Goal: Task Accomplishment & Management: Use online tool/utility

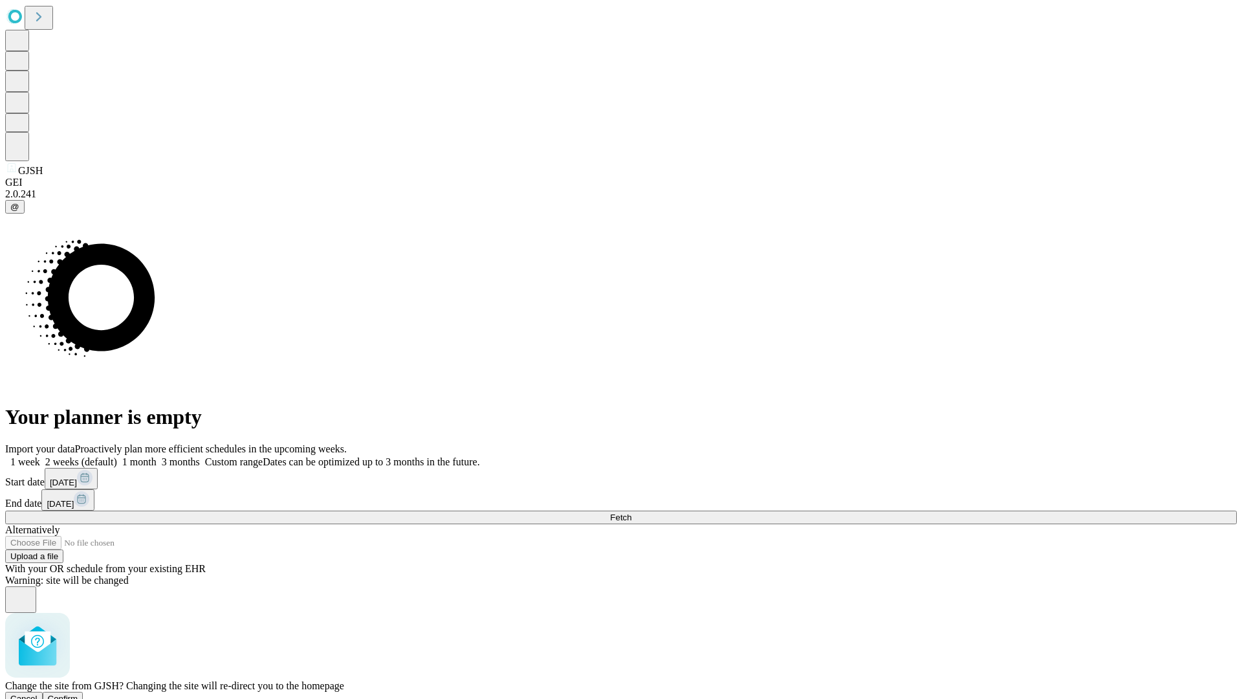
click at [78, 693] on span "Confirm" at bounding box center [63, 698] width 30 height 10
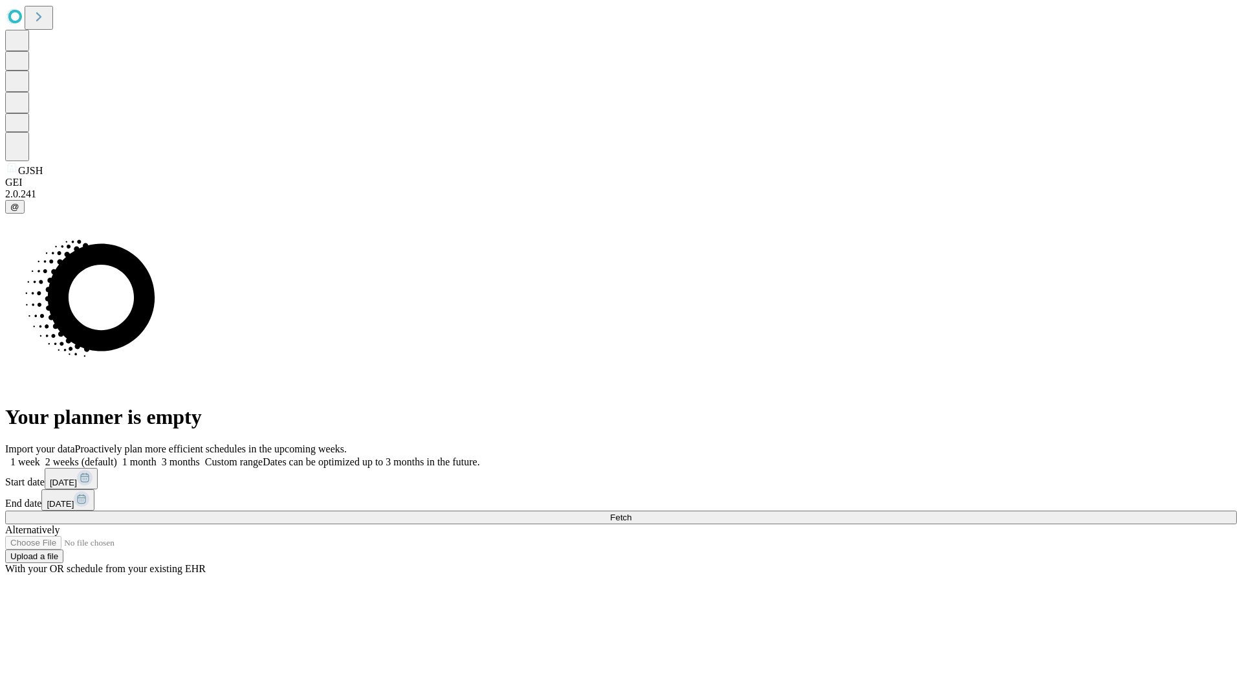
click at [40, 456] on label "1 week" at bounding box center [22, 461] width 35 height 11
click at [631, 512] on span "Fetch" at bounding box center [620, 517] width 21 height 10
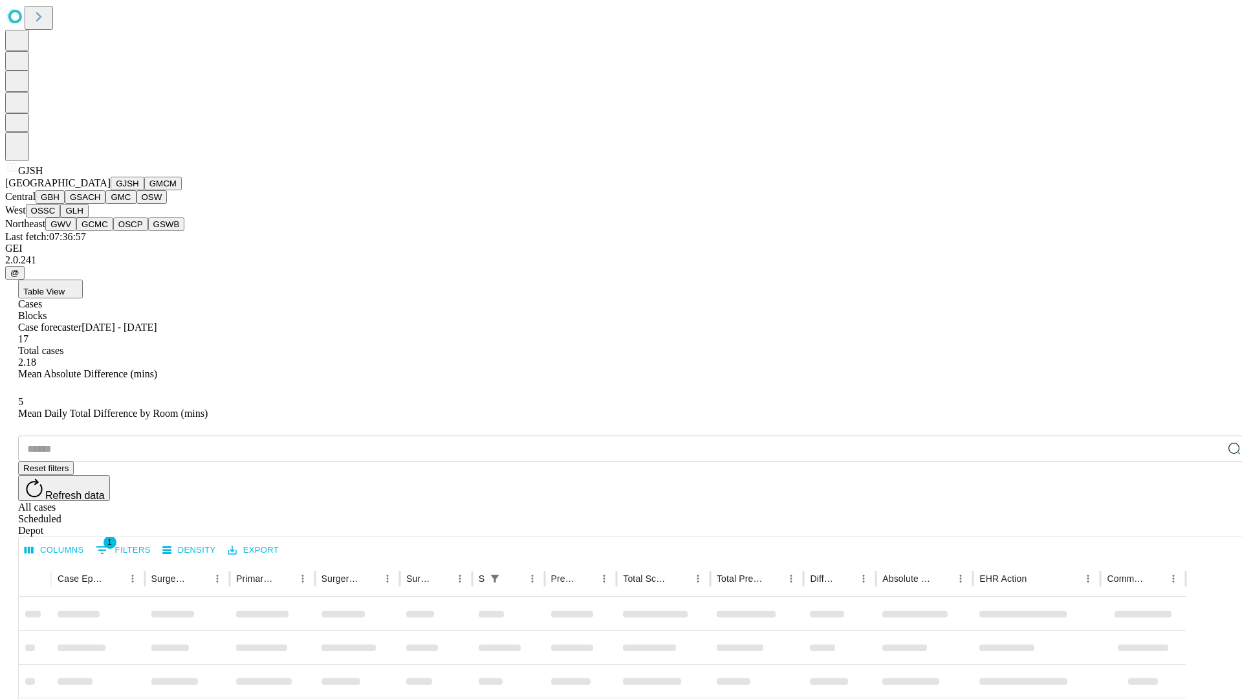
click at [144, 190] on button "GMCM" at bounding box center [163, 184] width 38 height 14
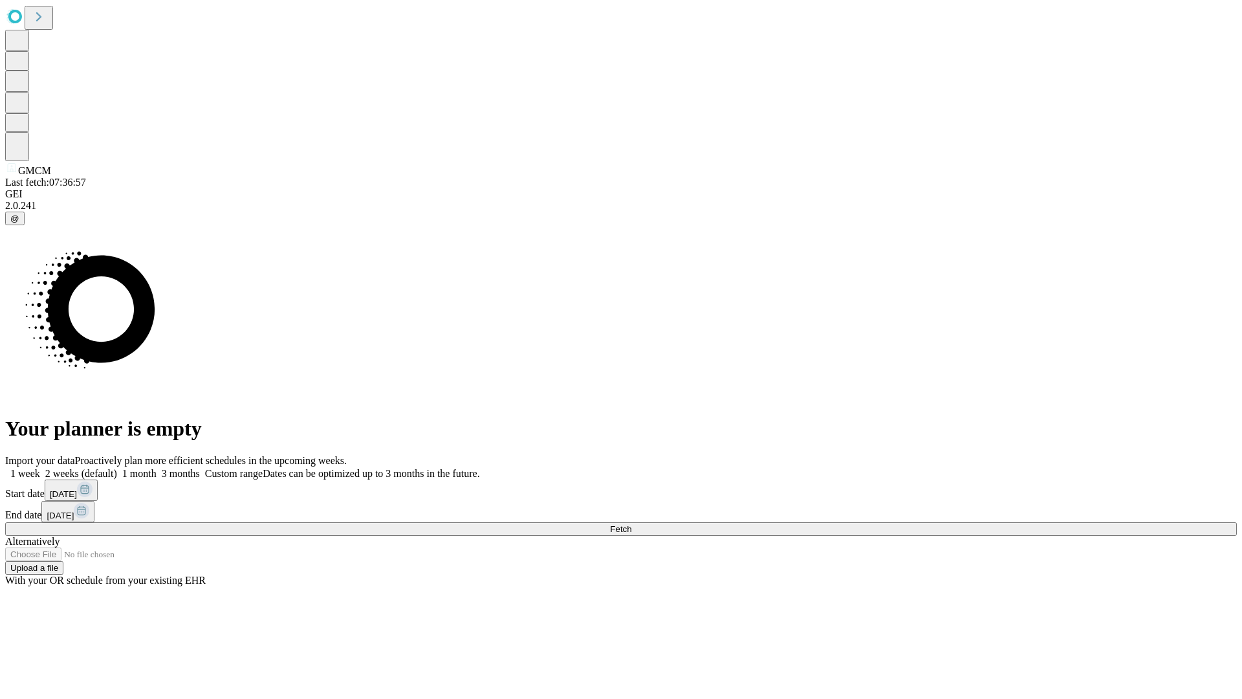
click at [40, 468] on label "1 week" at bounding box center [22, 473] width 35 height 11
click at [631, 524] on span "Fetch" at bounding box center [620, 529] width 21 height 10
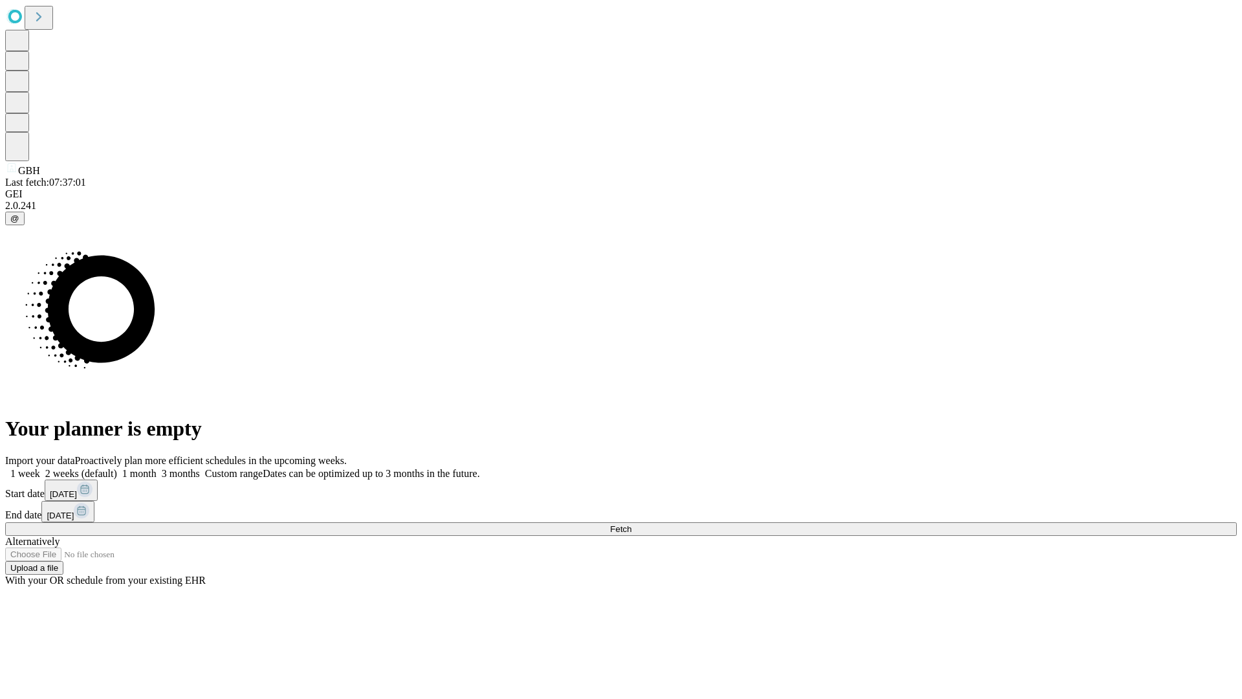
click at [40, 468] on label "1 week" at bounding box center [22, 473] width 35 height 11
click at [631, 524] on span "Fetch" at bounding box center [620, 529] width 21 height 10
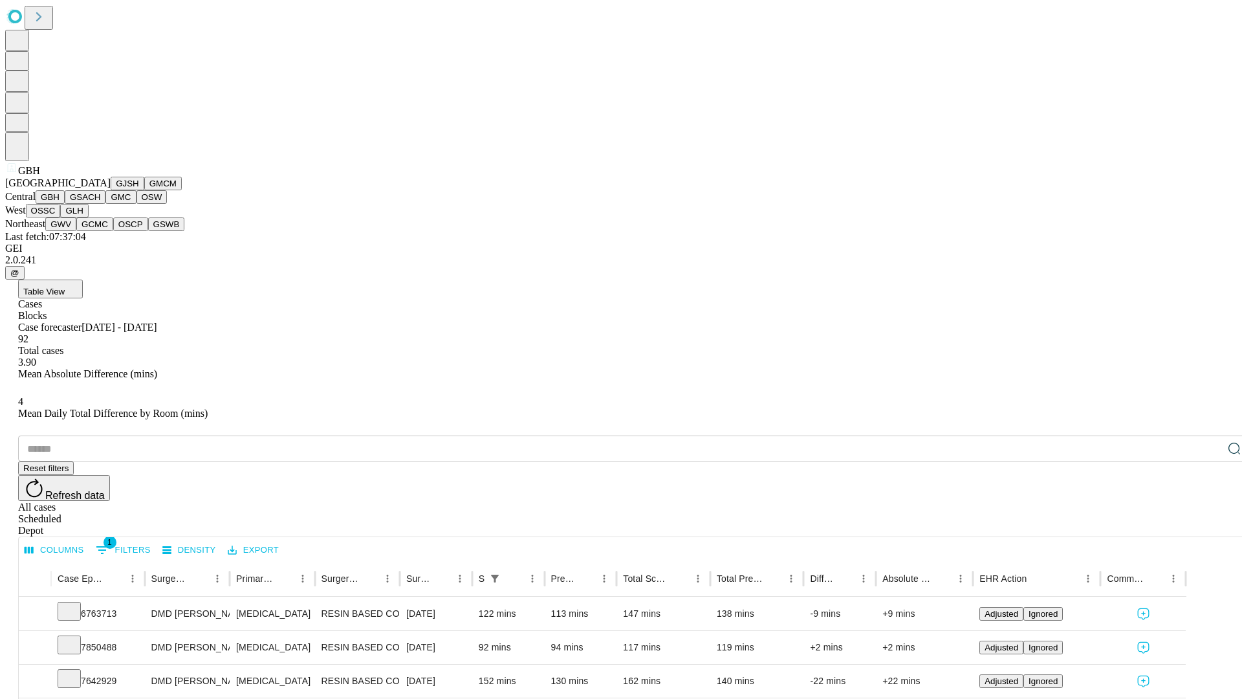
click at [100, 204] on button "GSACH" at bounding box center [85, 197] width 41 height 14
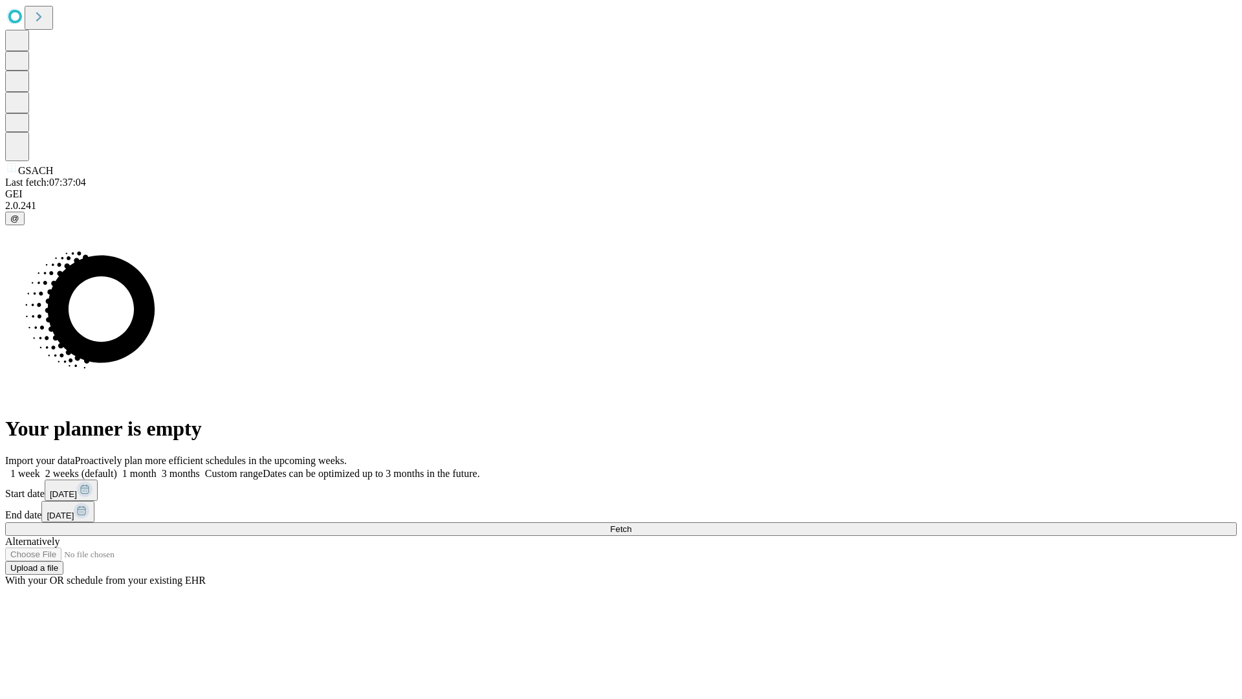
click at [40, 468] on label "1 week" at bounding box center [22, 473] width 35 height 11
click at [631, 524] on span "Fetch" at bounding box center [620, 529] width 21 height 10
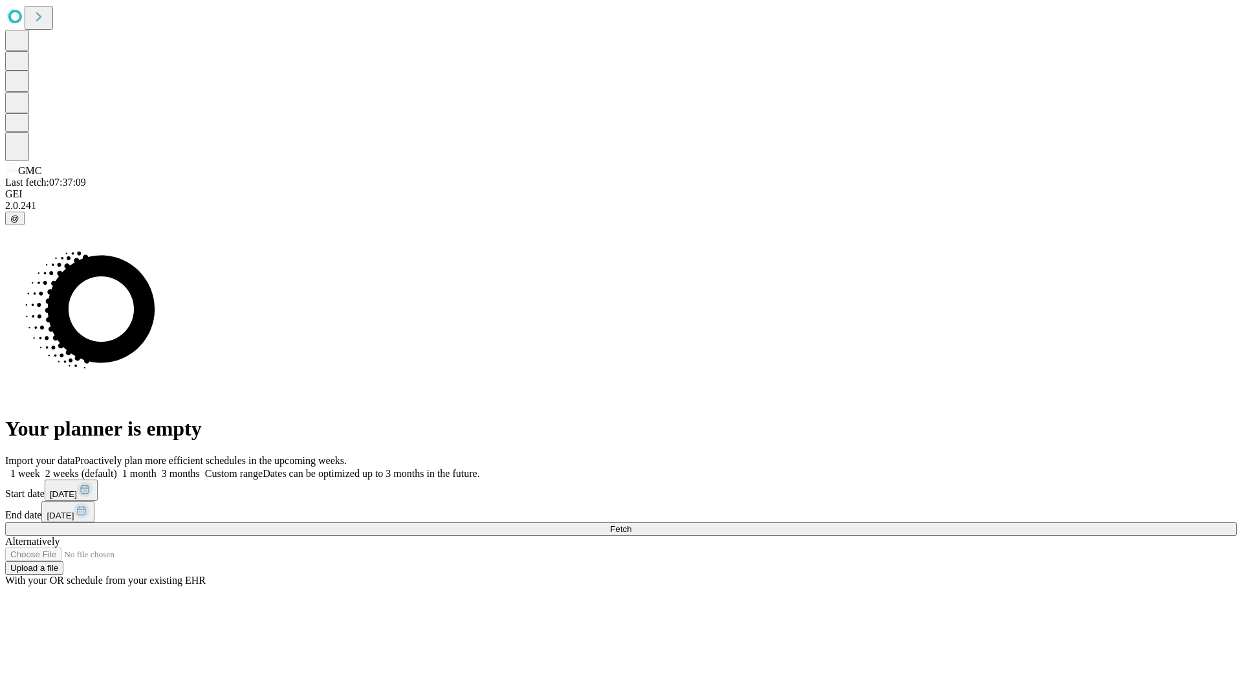
click at [631, 524] on span "Fetch" at bounding box center [620, 529] width 21 height 10
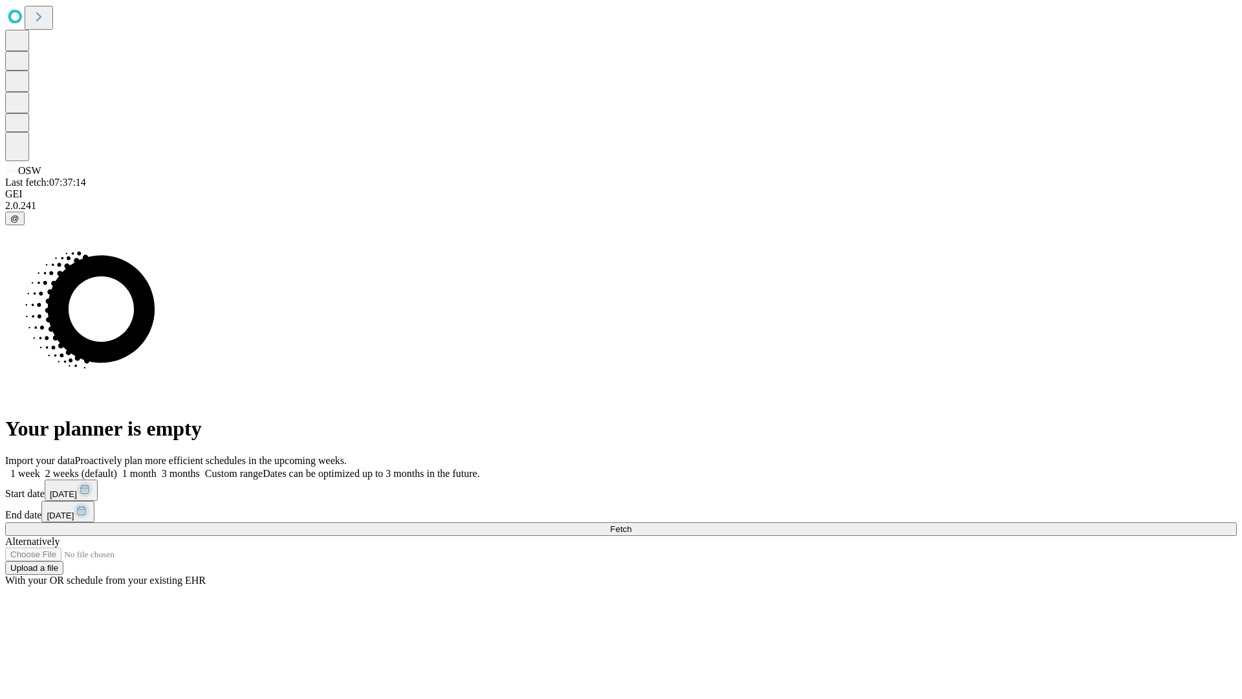
click at [40, 468] on label "1 week" at bounding box center [22, 473] width 35 height 11
click at [631, 524] on span "Fetch" at bounding box center [620, 529] width 21 height 10
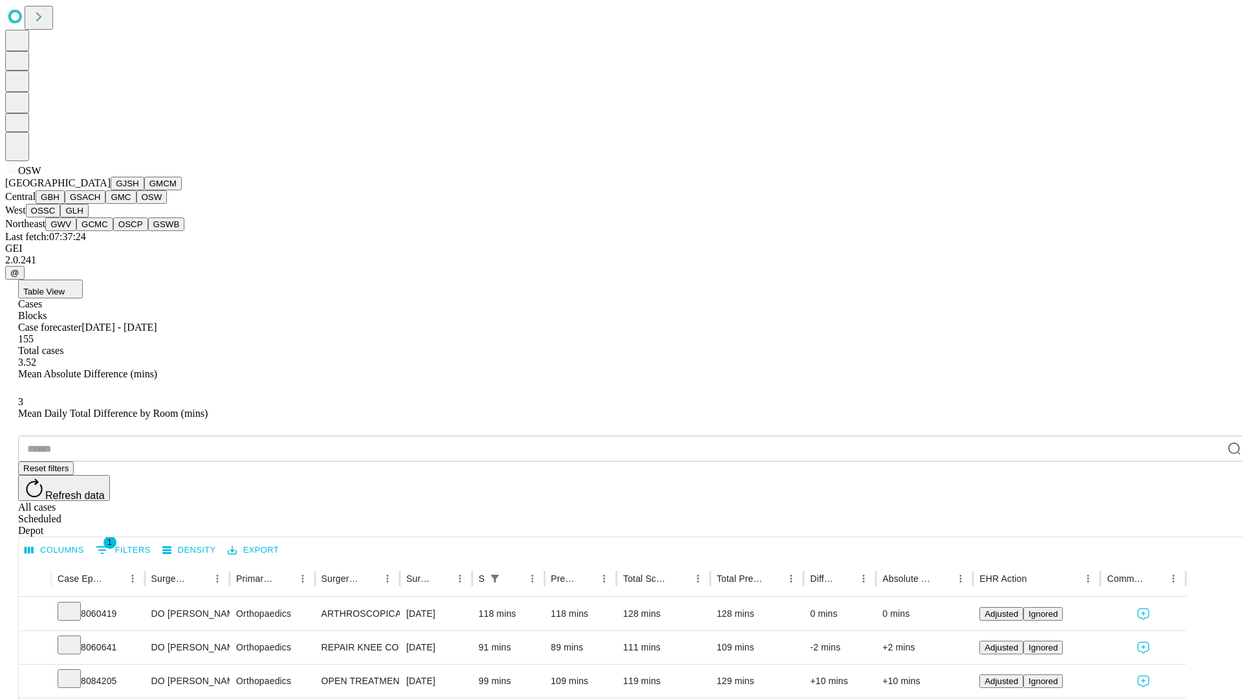
click at [61, 217] on button "OSSC" at bounding box center [43, 211] width 35 height 14
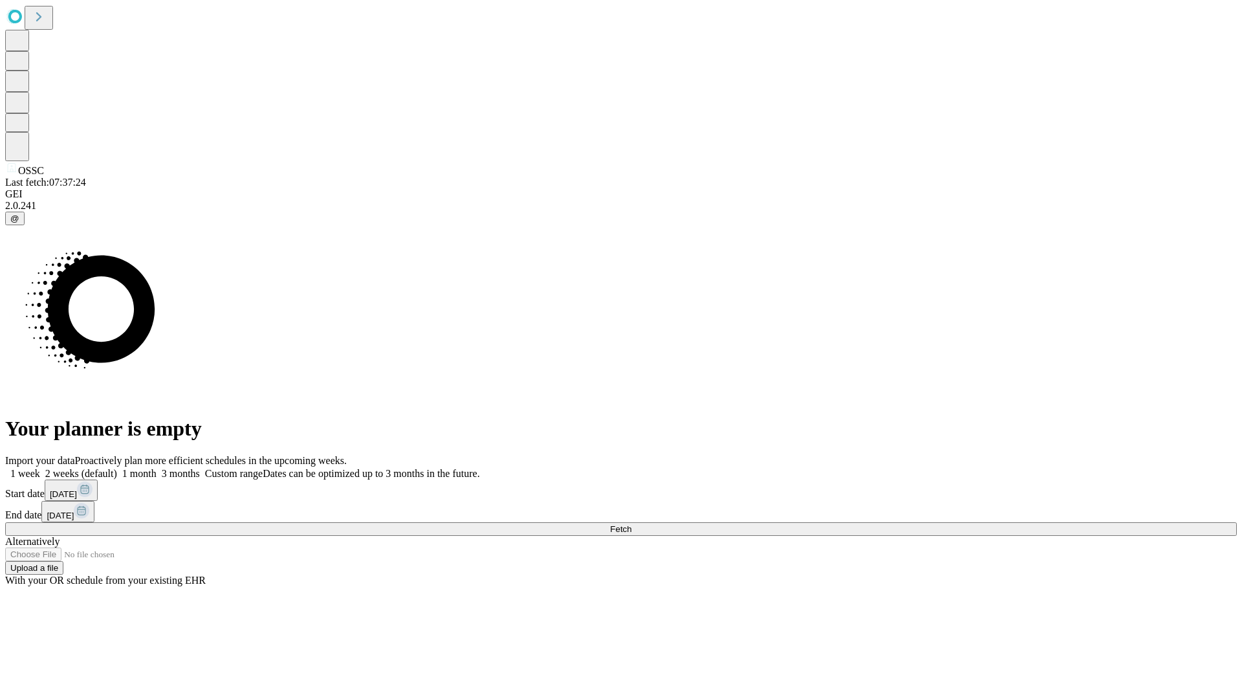
click at [40, 468] on label "1 week" at bounding box center [22, 473] width 35 height 11
click at [631, 524] on span "Fetch" at bounding box center [620, 529] width 21 height 10
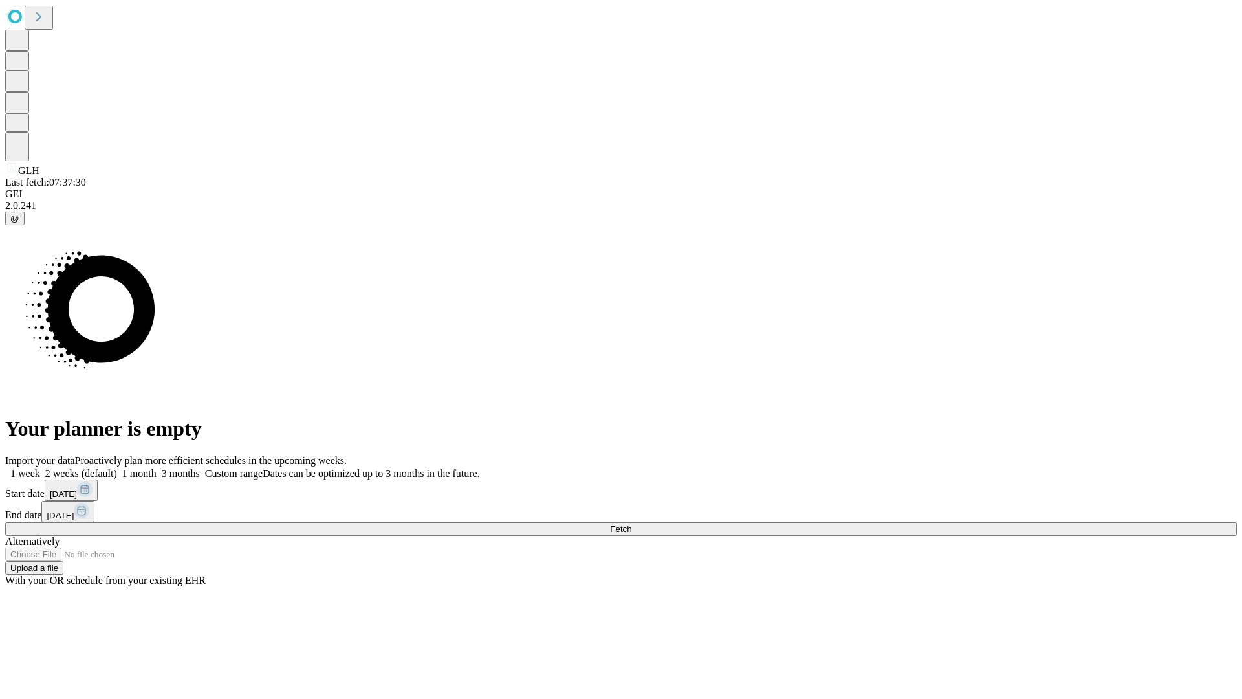
click at [40, 468] on label "1 week" at bounding box center [22, 473] width 35 height 11
click at [631, 524] on span "Fetch" at bounding box center [620, 529] width 21 height 10
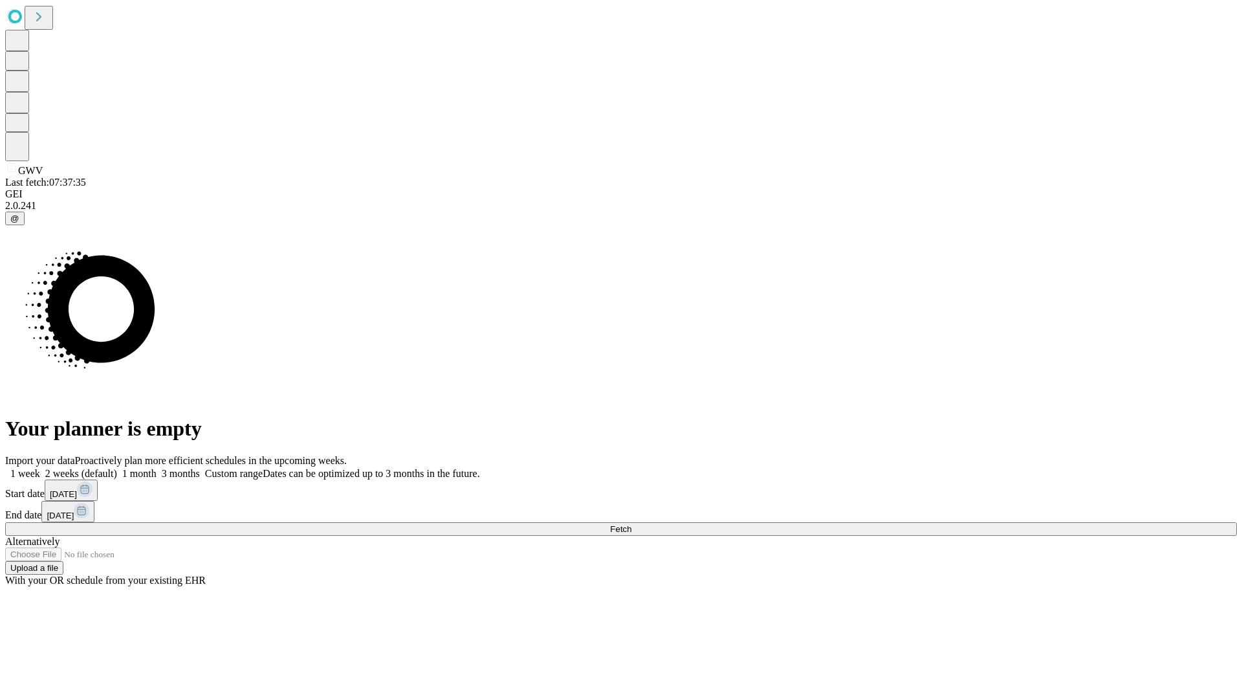
click at [40, 468] on label "1 week" at bounding box center [22, 473] width 35 height 11
click at [631, 524] on span "Fetch" at bounding box center [620, 529] width 21 height 10
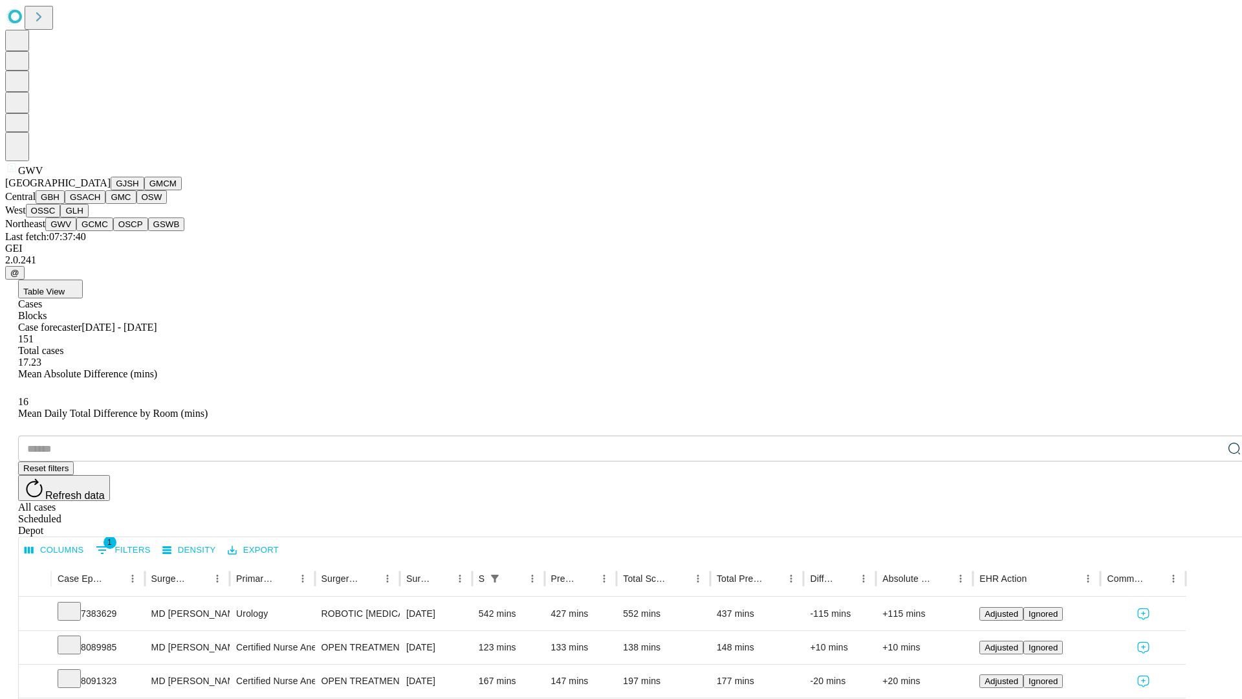
click at [100, 231] on button "GCMC" at bounding box center [94, 224] width 37 height 14
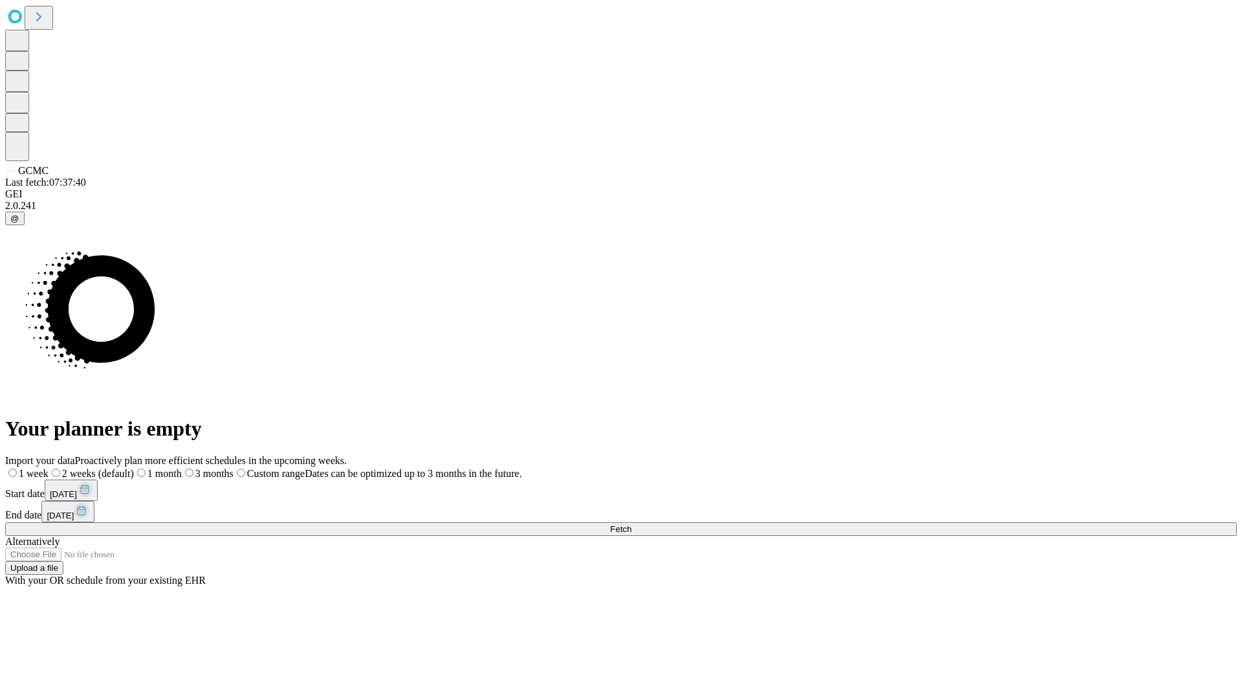
click at [49, 468] on label "1 week" at bounding box center [26, 473] width 43 height 11
click at [631, 524] on span "Fetch" at bounding box center [620, 529] width 21 height 10
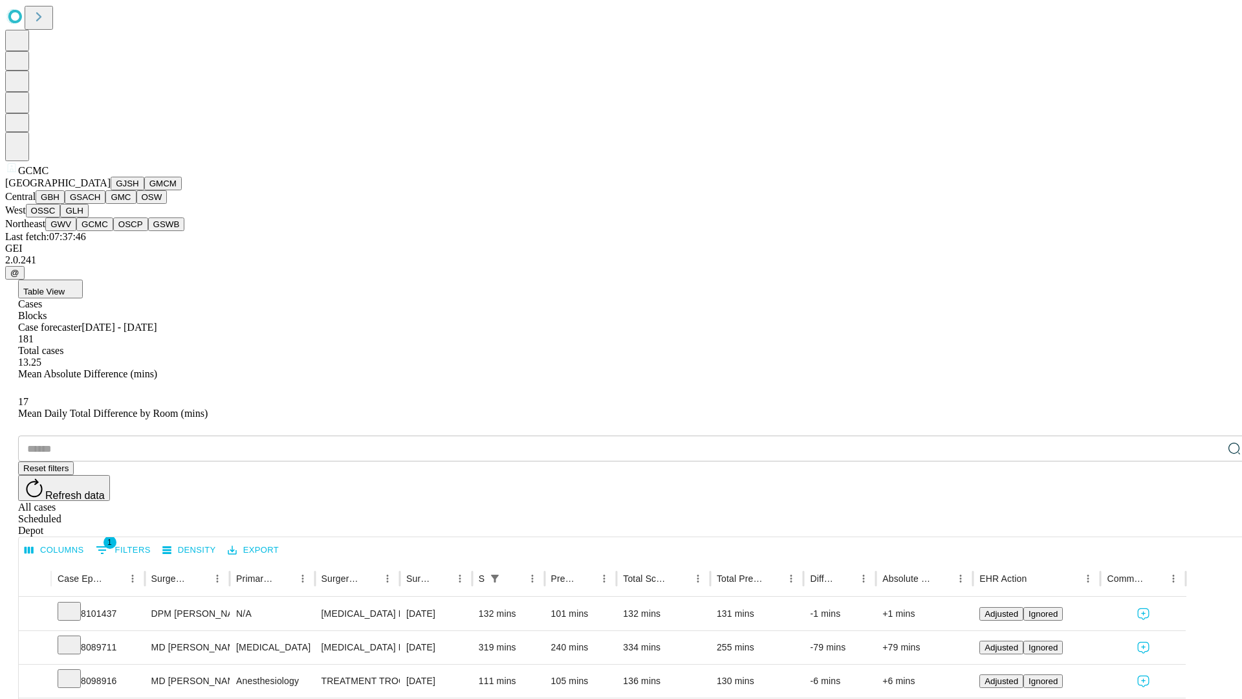
click at [113, 231] on button "OSCP" at bounding box center [130, 224] width 35 height 14
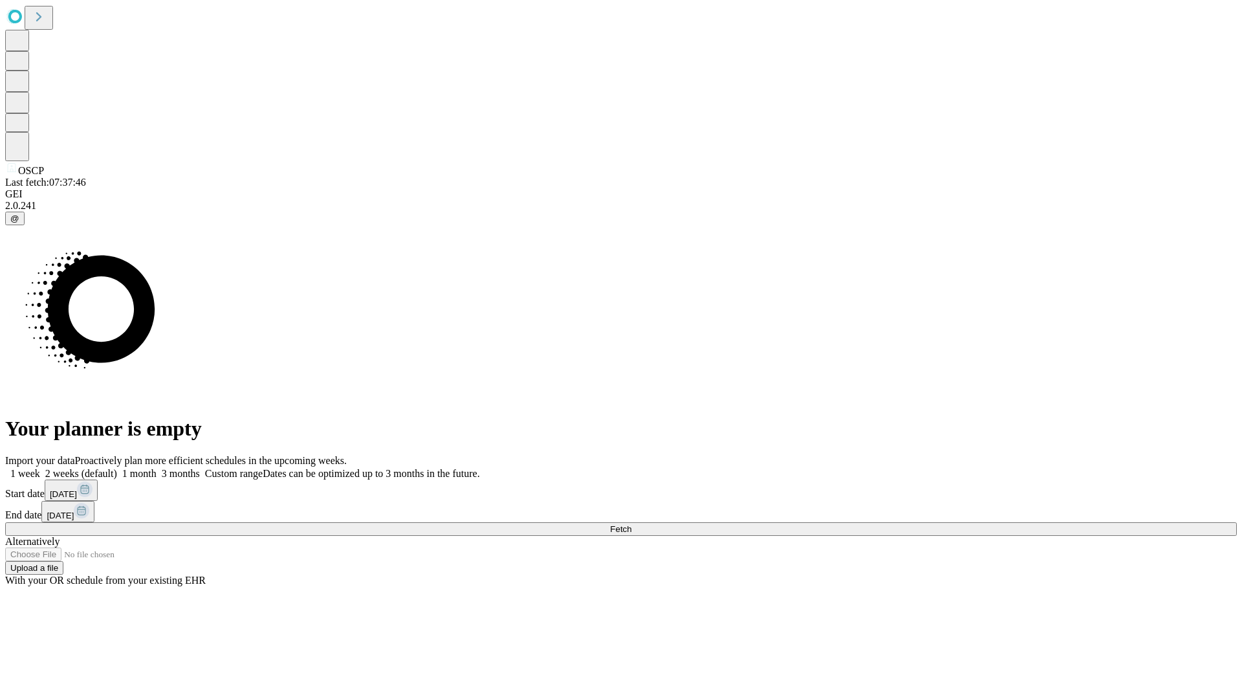
click at [631, 524] on span "Fetch" at bounding box center [620, 529] width 21 height 10
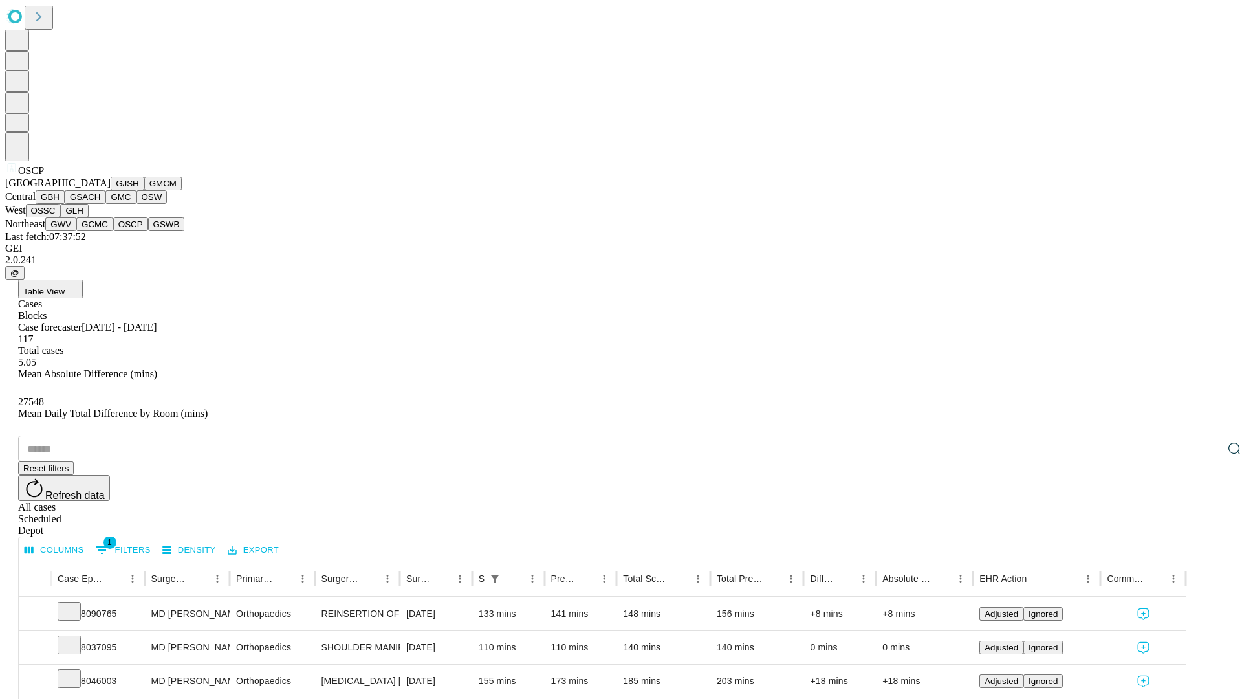
click at [148, 231] on button "GSWB" at bounding box center [166, 224] width 37 height 14
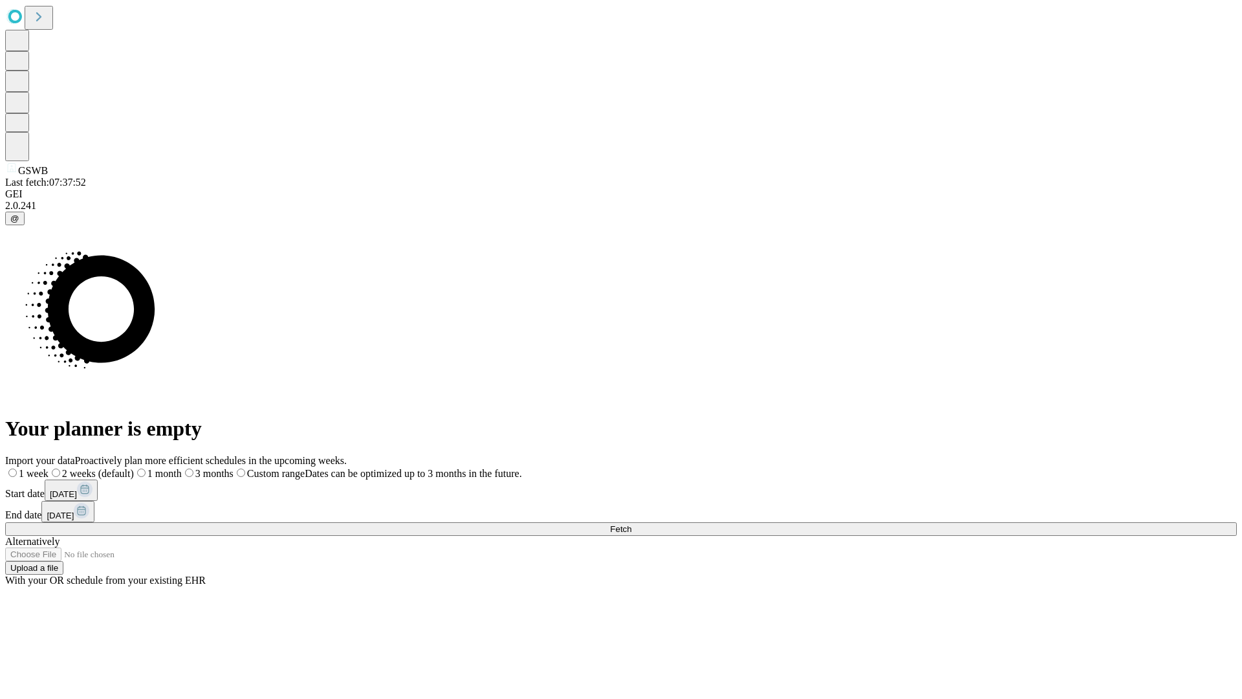
click at [49, 468] on label "1 week" at bounding box center [26, 473] width 43 height 11
click at [631, 524] on span "Fetch" at bounding box center [620, 529] width 21 height 10
